Goal: Task Accomplishment & Management: Use online tool/utility

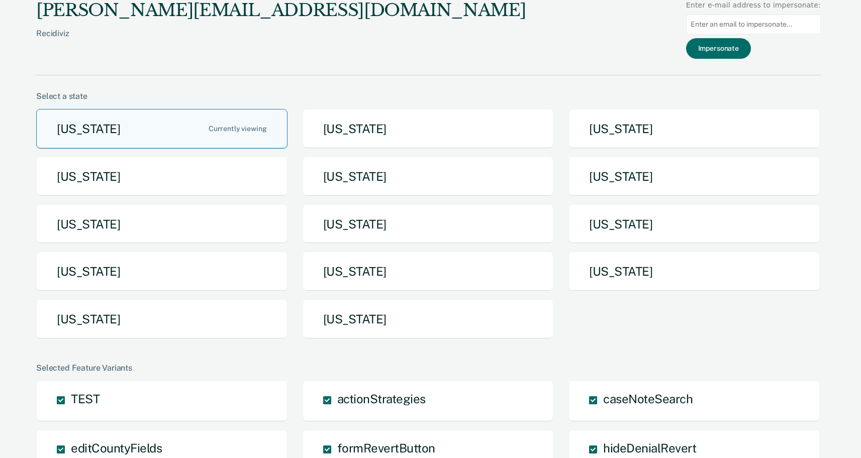
click at [155, 118] on button "[US_STATE]" at bounding box center [161, 129] width 251 height 40
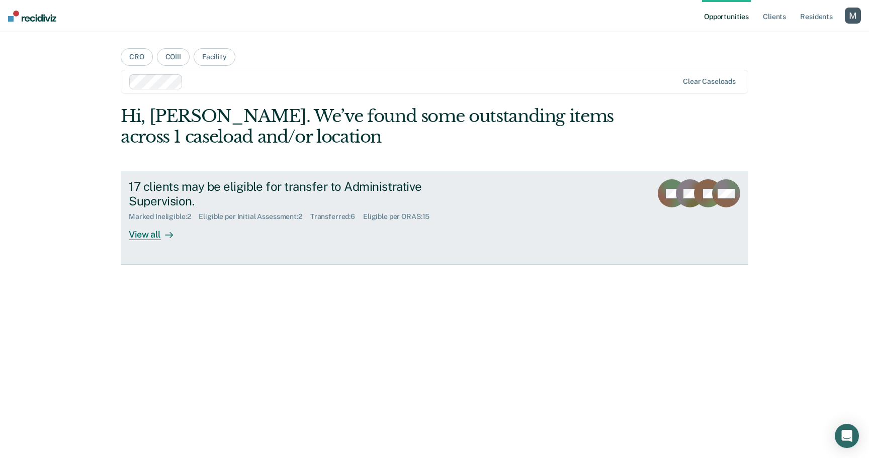
click at [219, 227] on div "17 clients may be eligible for transfer to Administrative Supervision. Marked I…" at bounding box center [317, 209] width 377 height 61
